Goal: Find contact information: Find contact information

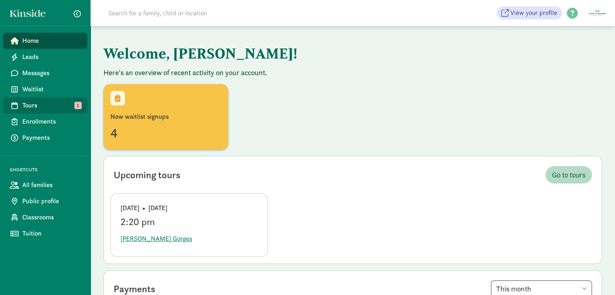
click at [32, 108] on span "Tours" at bounding box center [51, 106] width 59 height 10
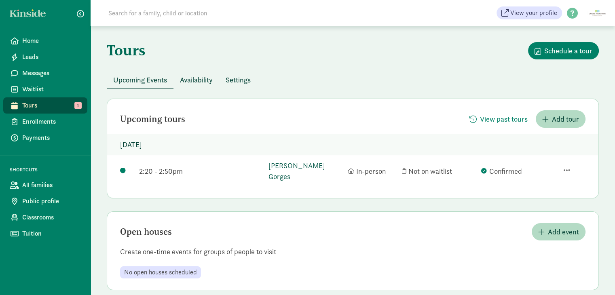
click at [289, 165] on link "[PERSON_NAME] Gorges" at bounding box center [306, 171] width 75 height 22
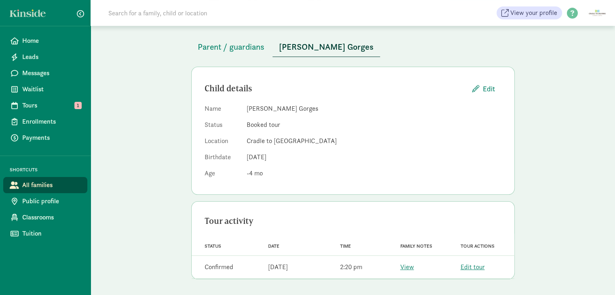
scroll to position [40, 0]
click at [409, 267] on link "View" at bounding box center [408, 267] width 14 height 8
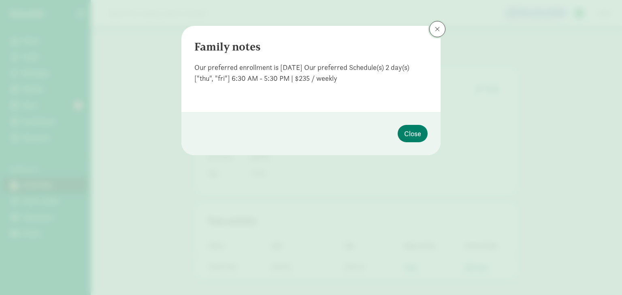
click at [437, 28] on span at bounding box center [437, 29] width 5 height 6
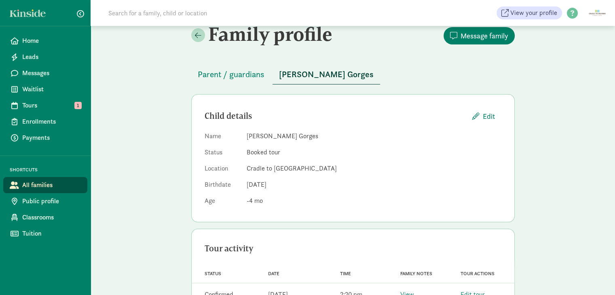
scroll to position [0, 0]
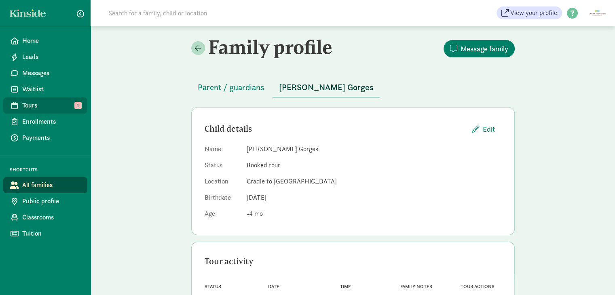
click at [69, 103] on span "Tours" at bounding box center [51, 106] width 59 height 10
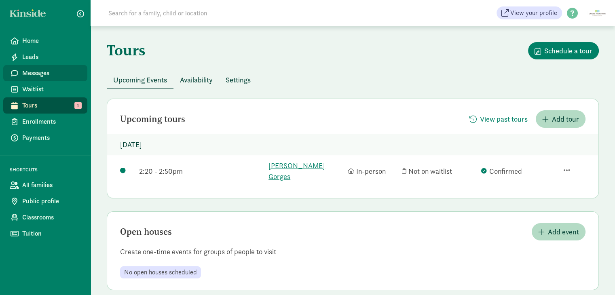
click at [42, 72] on span "Messages" at bounding box center [51, 73] width 59 height 10
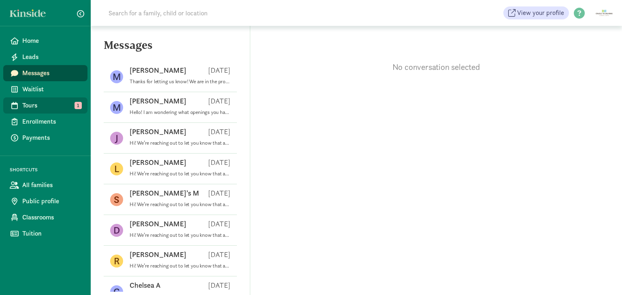
click at [55, 104] on span "Tours" at bounding box center [51, 106] width 59 height 10
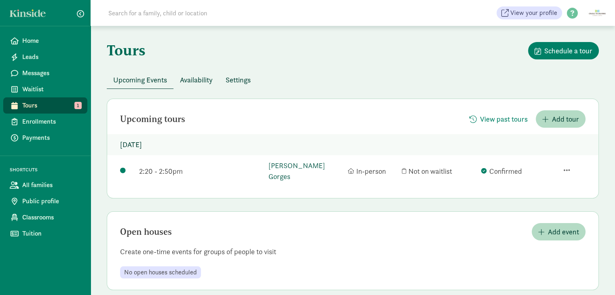
click at [300, 163] on link "[PERSON_NAME] Gorges" at bounding box center [306, 171] width 75 height 22
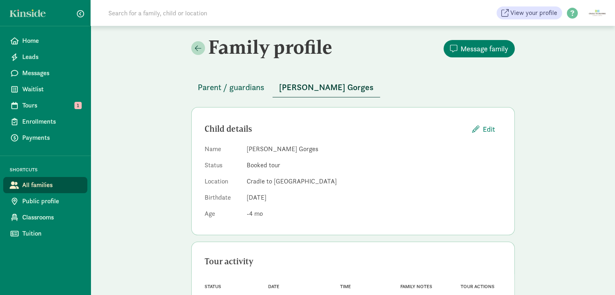
click at [247, 87] on span "Parent / guardians" at bounding box center [231, 87] width 67 height 13
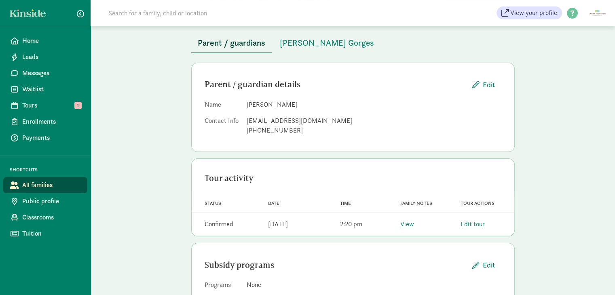
scroll to position [31, 0]
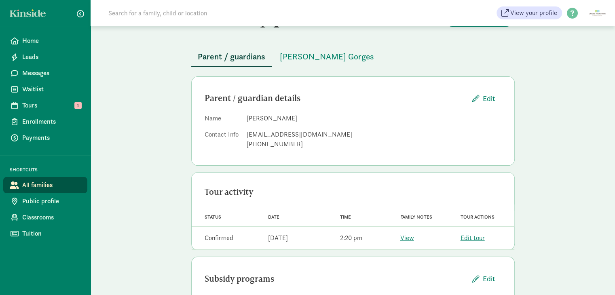
drag, startPoint x: 290, startPoint y: 117, endPoint x: 233, endPoint y: 118, distance: 56.7
click at [233, 118] on dl "Name [PERSON_NAME] Contact Info [EMAIL_ADDRESS][DOMAIN_NAME] [PHONE_NUMBER]" at bounding box center [353, 133] width 297 height 39
click at [316, 134] on div "[EMAIL_ADDRESS][DOMAIN_NAME]" at bounding box center [374, 135] width 255 height 10
drag, startPoint x: 320, startPoint y: 135, endPoint x: 245, endPoint y: 135, distance: 74.9
click at [245, 135] on dl "Name [PERSON_NAME] Contact Info [EMAIL_ADDRESS][DOMAIN_NAME] [PHONE_NUMBER]" at bounding box center [353, 133] width 297 height 39
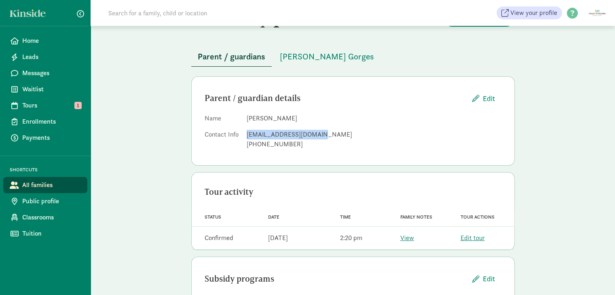
copy div "[EMAIL_ADDRESS][DOMAIN_NAME]"
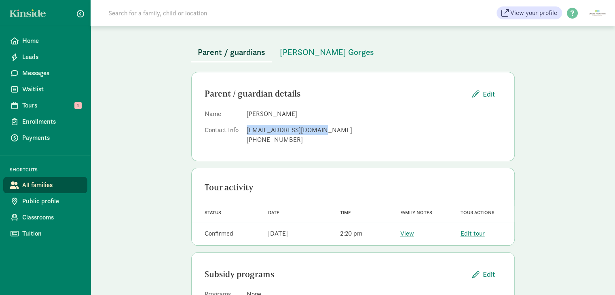
scroll to position [0, 0]
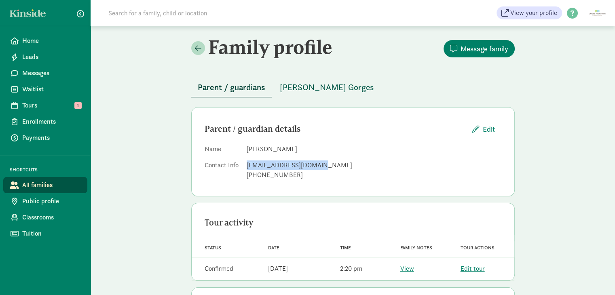
click at [319, 80] on button "[PERSON_NAME] Gorges" at bounding box center [327, 87] width 107 height 19
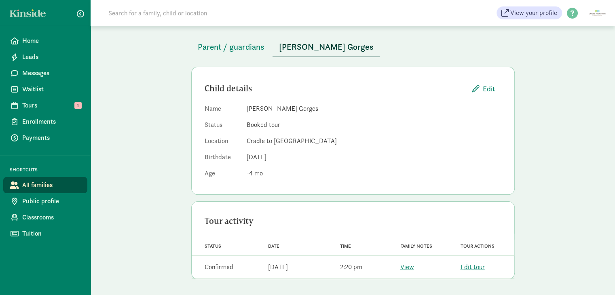
scroll to position [40, 0]
click at [218, 151] on dl "Name Sullivan Gorges Status Booked tour Location Cradle to Crayons Learning Cen…" at bounding box center [353, 143] width 297 height 78
click at [223, 52] on span "Parent / guardians" at bounding box center [231, 46] width 67 height 13
